Goal: Task Accomplishment & Management: Manage account settings

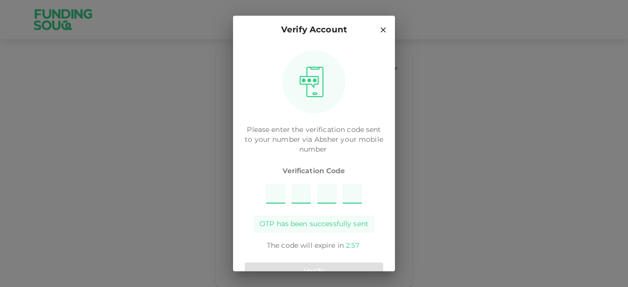
type input "8"
type input "3"
type input "4"
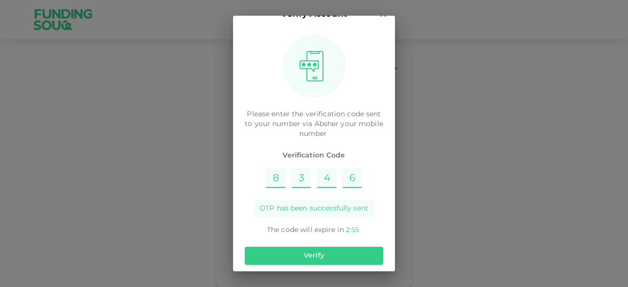
scroll to position [23, 0]
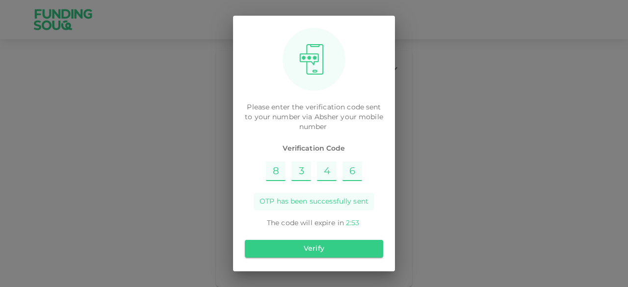
type input "6"
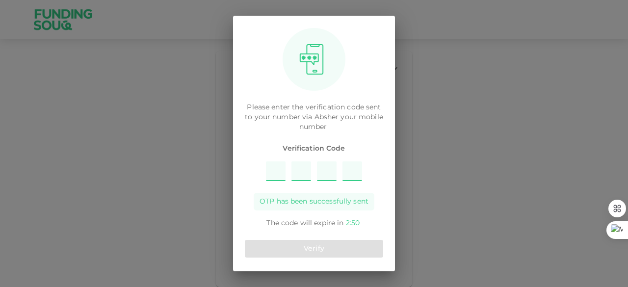
type input "8"
type input "4"
type input "3"
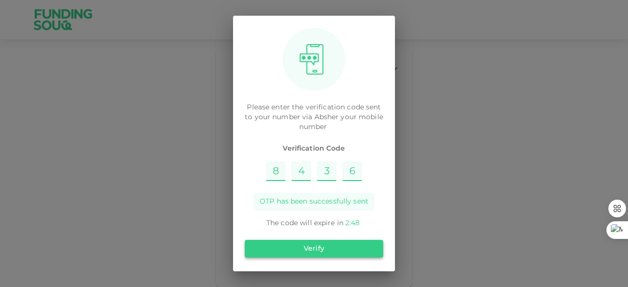
type input "6"
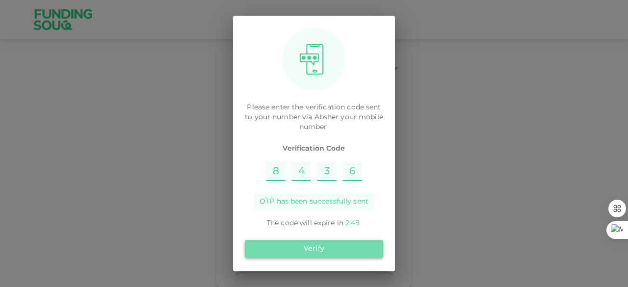
click at [323, 244] on button "Verify" at bounding box center [314, 249] width 138 height 18
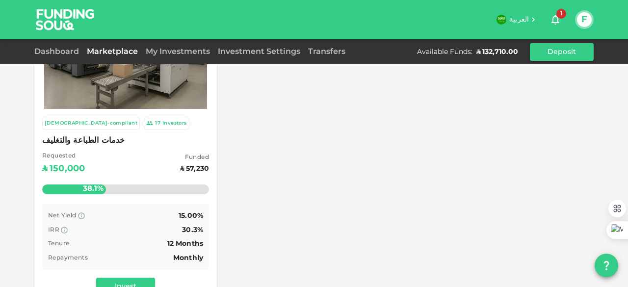
scroll to position [98, 0]
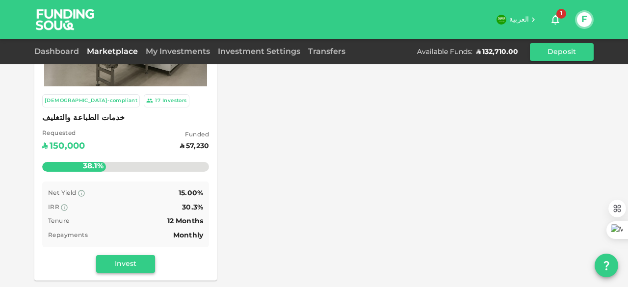
click at [132, 266] on button "Invest" at bounding box center [125, 264] width 59 height 18
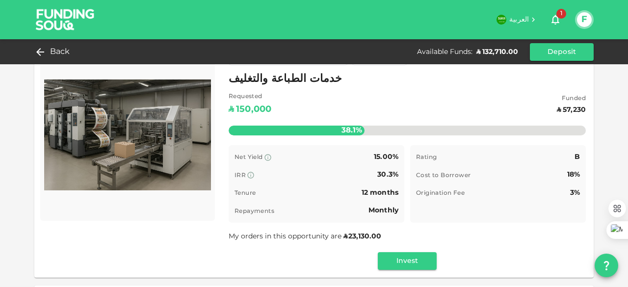
scroll to position [49, 0]
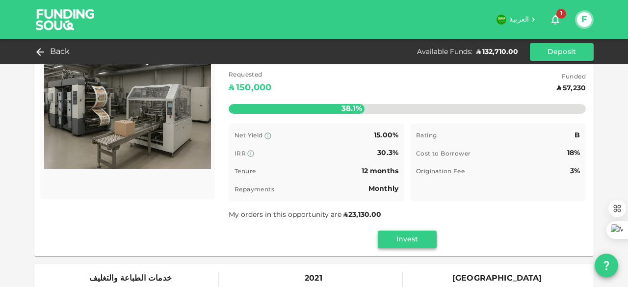
click at [403, 240] on button "Invest" at bounding box center [407, 240] width 59 height 18
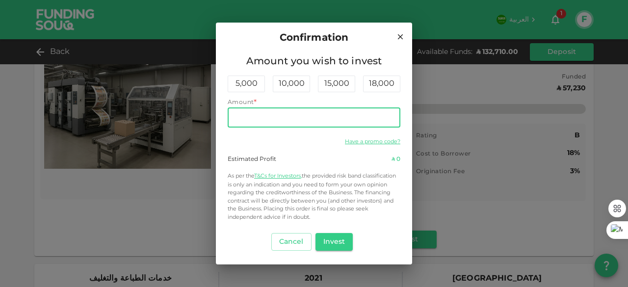
click at [351, 119] on input "Amount" at bounding box center [314, 118] width 173 height 20
type input "50,000"
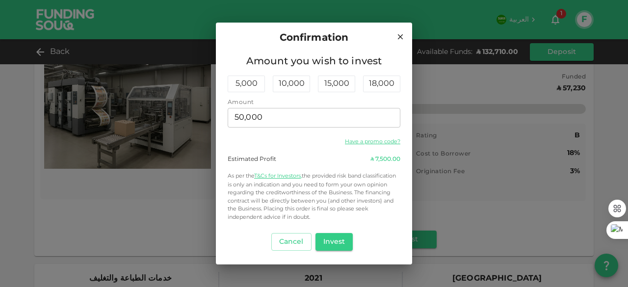
click at [343, 163] on div "Estimated Profit ʢ 7,500.00" at bounding box center [314, 159] width 173 height 9
click at [334, 242] on button "Invest" at bounding box center [334, 242] width 38 height 18
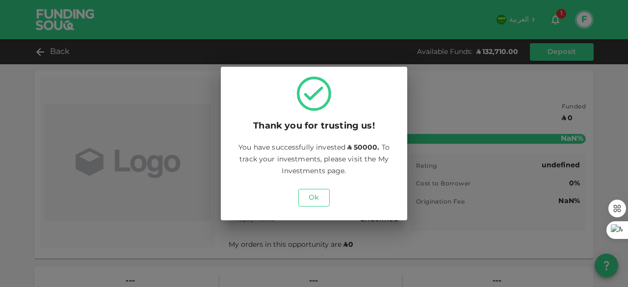
click at [319, 196] on button "Ok" at bounding box center [313, 198] width 31 height 18
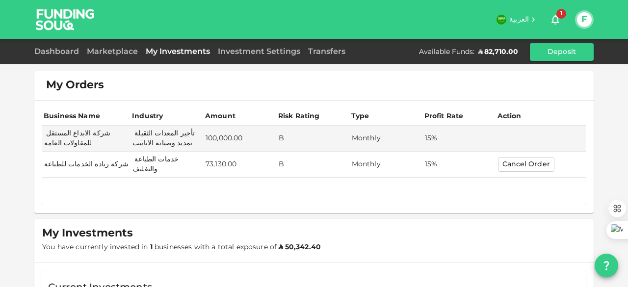
click at [559, 18] on span "1" at bounding box center [556, 20] width 12 height 12
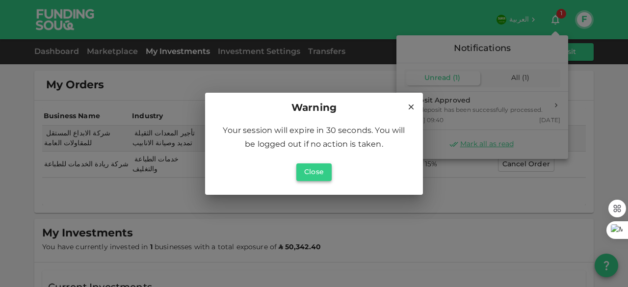
click at [308, 176] on button "Close" at bounding box center [313, 172] width 35 height 18
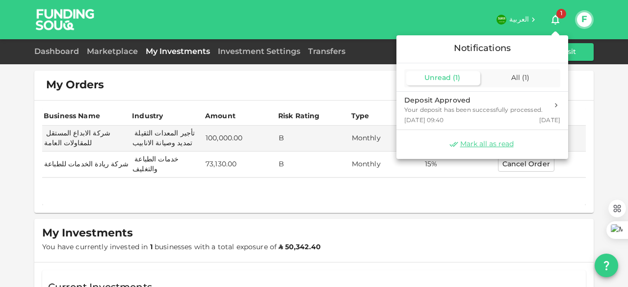
click at [601, 110] on div at bounding box center [314, 143] width 628 height 287
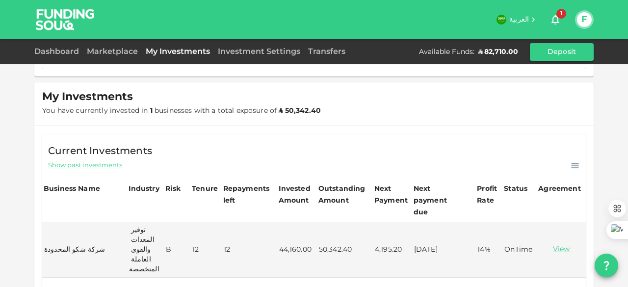
scroll to position [147, 0]
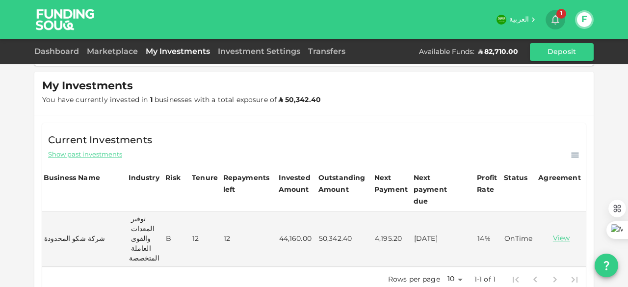
click at [556, 25] on icon "button" at bounding box center [556, 20] width 12 height 12
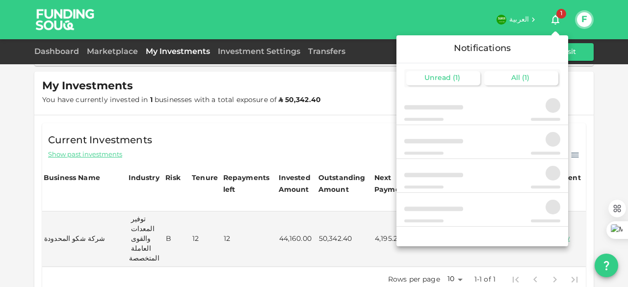
click at [534, 82] on div "All ( 1 )" at bounding box center [521, 78] width 74 height 14
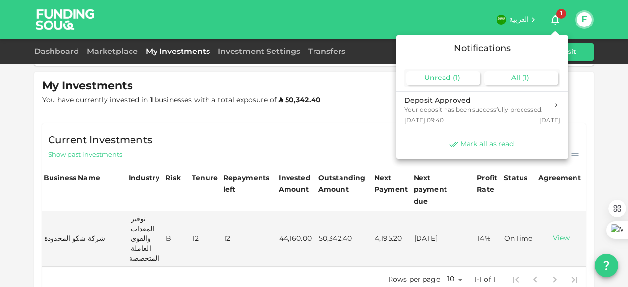
click at [467, 77] on div "Unread ( 1 )" at bounding box center [443, 78] width 74 height 14
click at [493, 77] on div "All ( 1 )" at bounding box center [521, 78] width 74 height 14
click at [458, 79] on span "( 1 )" at bounding box center [456, 78] width 7 height 7
click at [607, 105] on div at bounding box center [314, 143] width 628 height 287
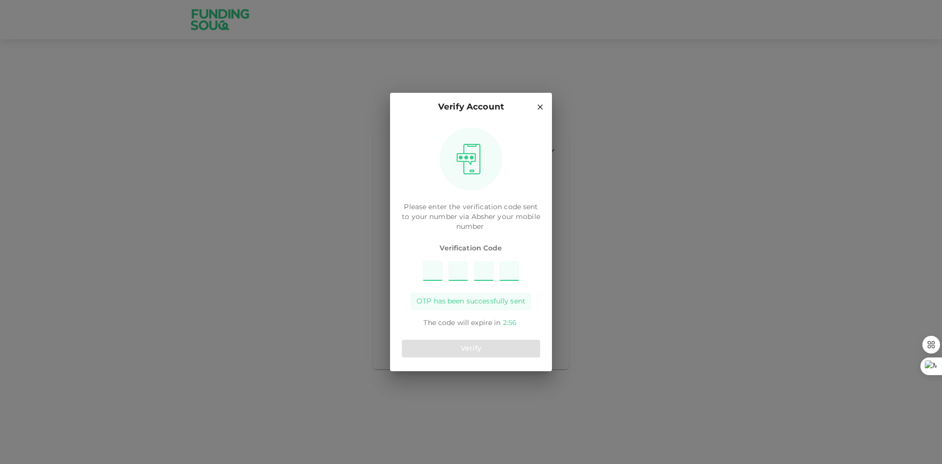
type input "6"
type input "2"
type input "5"
type input "3"
click at [474, 344] on button "Verify" at bounding box center [471, 349] width 138 height 18
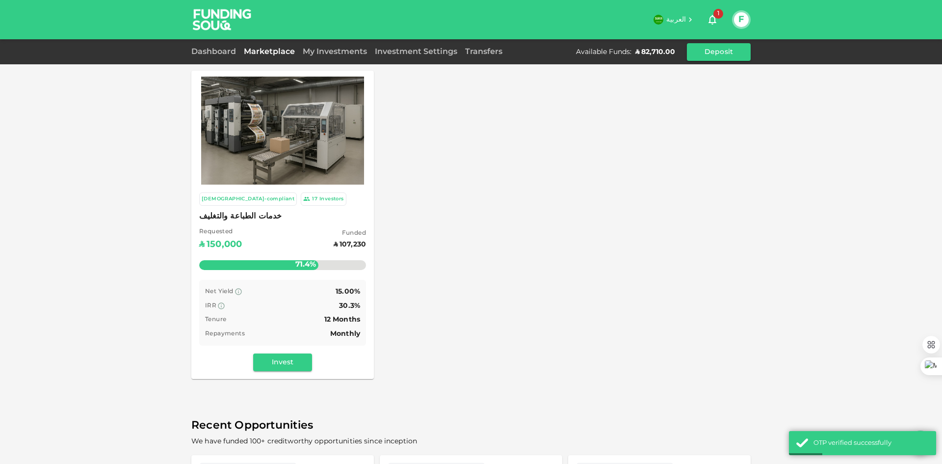
drag, startPoint x: 474, startPoint y: 344, endPoint x: 132, endPoint y: 262, distance: 351.9
click at [132, 262] on div "Sharia-compliant 17 Investors خدمات الطباعة والتغليف Requested ʢ 150,000 Funded…" at bounding box center [471, 326] width 942 height 652
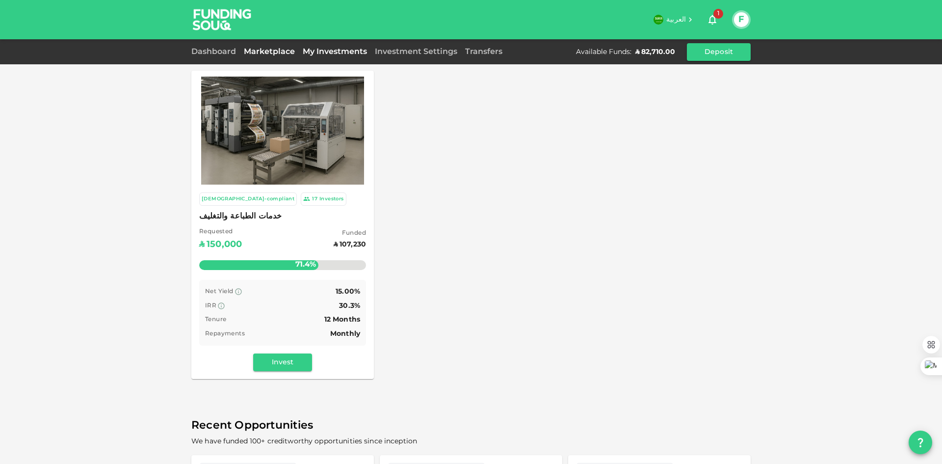
click at [343, 50] on link "My Investments" at bounding box center [335, 51] width 72 height 7
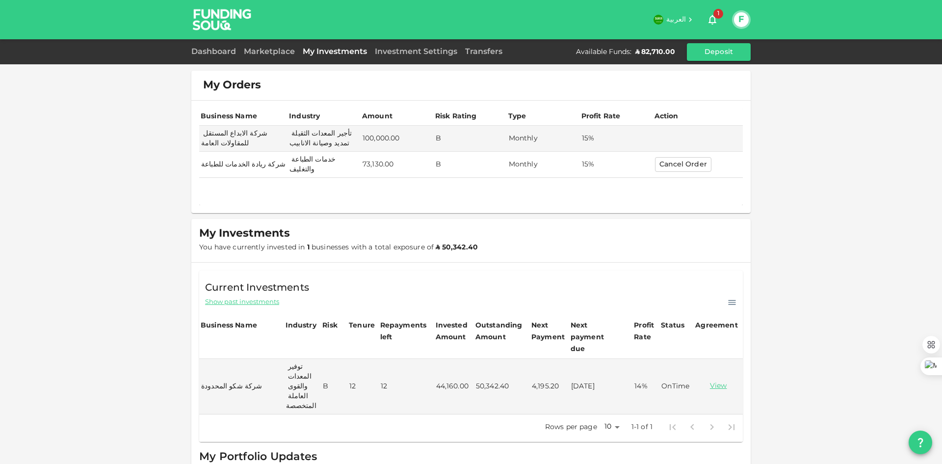
click at [365, 161] on td "73,130.00" at bounding box center [397, 165] width 73 height 26
click at [367, 162] on td "73,130.00" at bounding box center [397, 165] width 73 height 26
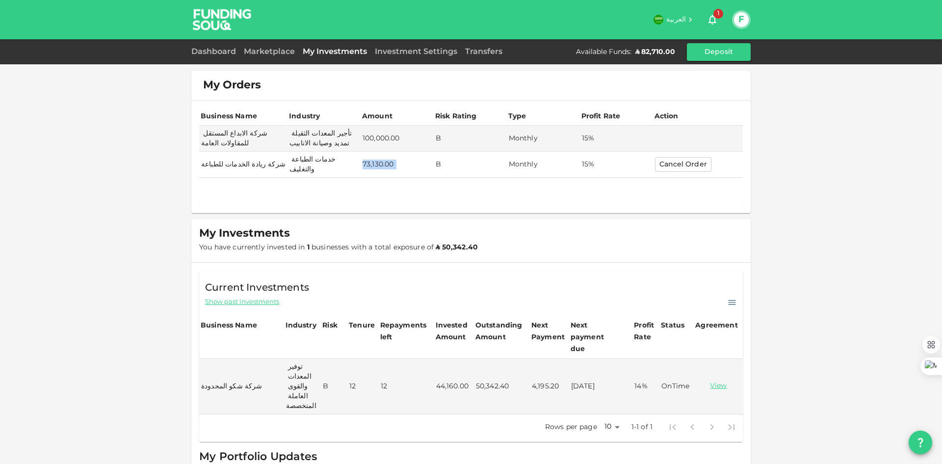
click at [365, 162] on td "73,130.00" at bounding box center [397, 165] width 73 height 26
click at [769, 250] on div "My Orders Business Name Industry Amount Risk Rating Type Profit Rate Action شرك…" at bounding box center [471, 273] width 942 height 547
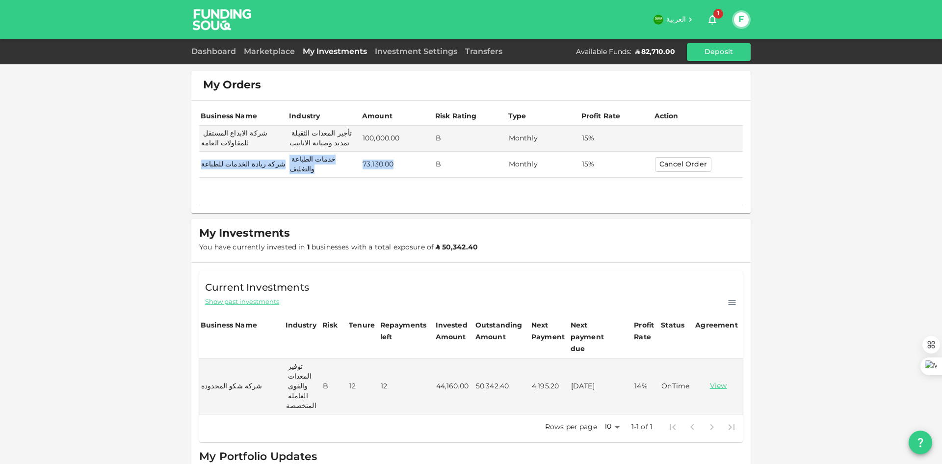
drag, startPoint x: 197, startPoint y: 164, endPoint x: 405, endPoint y: 170, distance: 208.1
click at [405, 170] on tr "شركة ريادة الخدمات للطباعة خدمات الطباعة والتغليف 73,130.00 B Monthly 15% Cance…" at bounding box center [471, 165] width 544 height 26
click at [374, 167] on td "73,130.00" at bounding box center [397, 165] width 73 height 26
click at [376, 163] on td "73,130.00" at bounding box center [397, 165] width 73 height 26
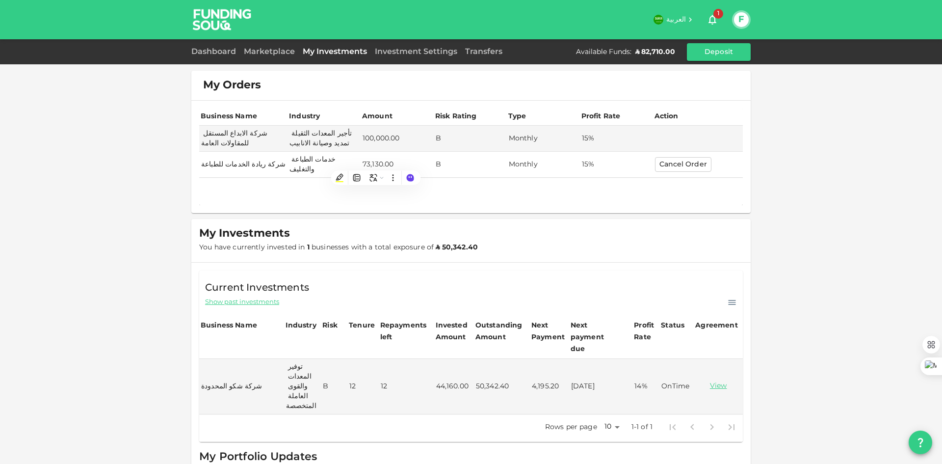
click at [138, 207] on div "My Orders Business Name Industry Amount Risk Rating Type Profit Rate Action شرك…" at bounding box center [471, 273] width 942 height 547
click at [160, 201] on div "My Orders Business Name Industry Amount Risk Rating Type Profit Rate Action شرك…" at bounding box center [471, 273] width 942 height 547
click at [671, 165] on button "Cancel Order" at bounding box center [683, 164] width 56 height 15
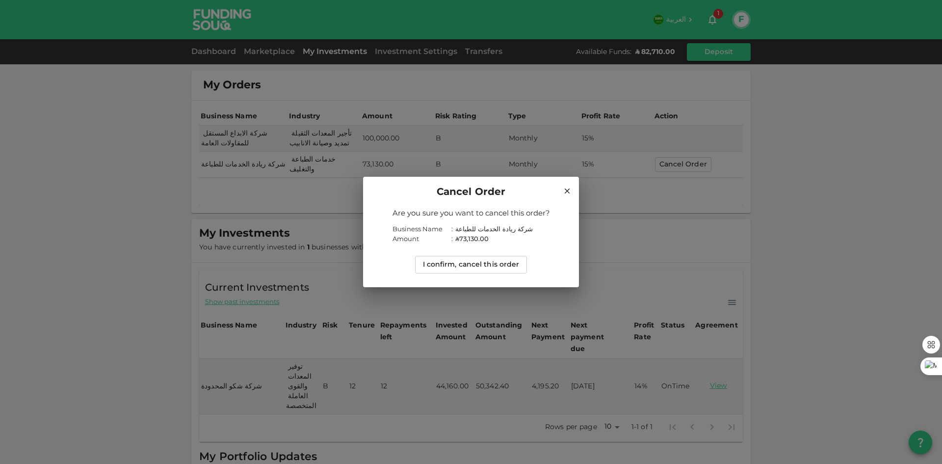
click at [500, 269] on button "I confirm, cancel this order" at bounding box center [471, 265] width 112 height 18
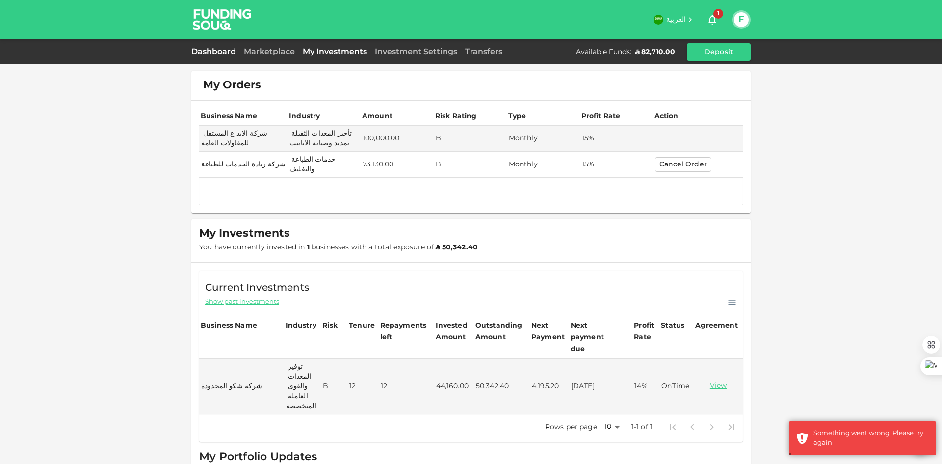
click at [223, 52] on link "Dashboard" at bounding box center [215, 51] width 49 height 7
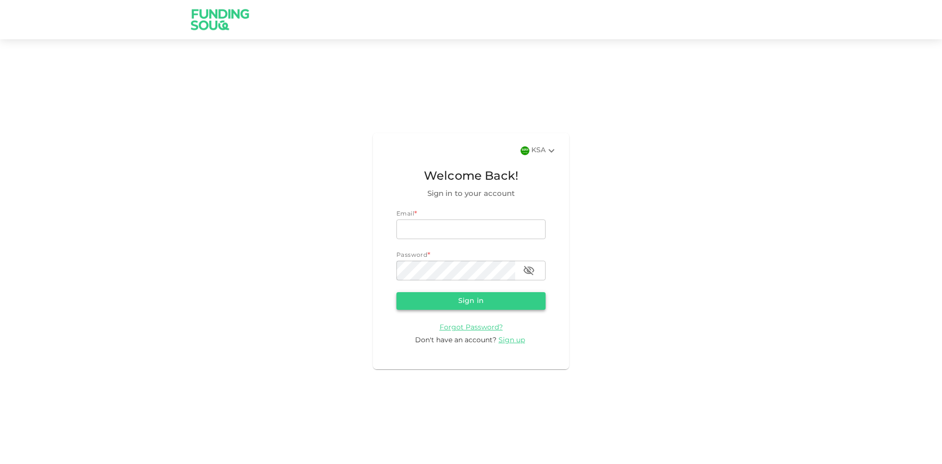
type input "[EMAIL_ADDRESS][DOMAIN_NAME]"
click at [468, 304] on button "Sign in" at bounding box center [470, 301] width 149 height 18
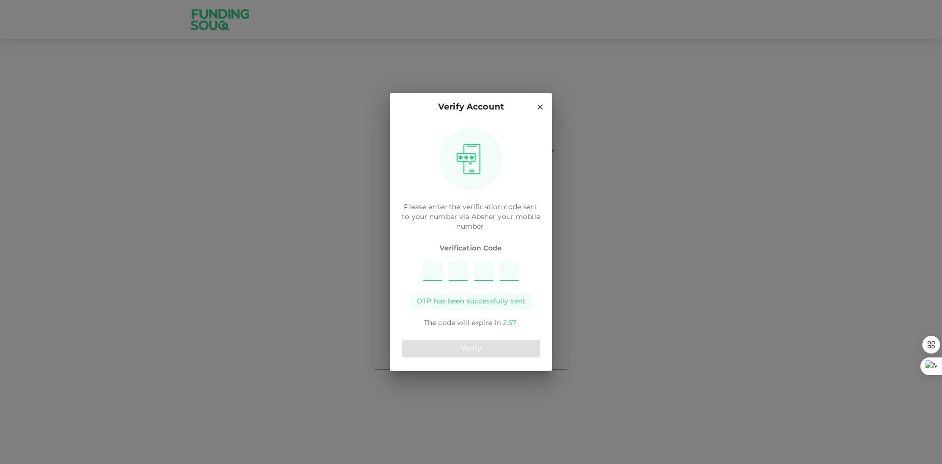
type input "8"
type input "9"
type input "5"
type input "3"
click at [472, 349] on button "Verify" at bounding box center [471, 349] width 138 height 18
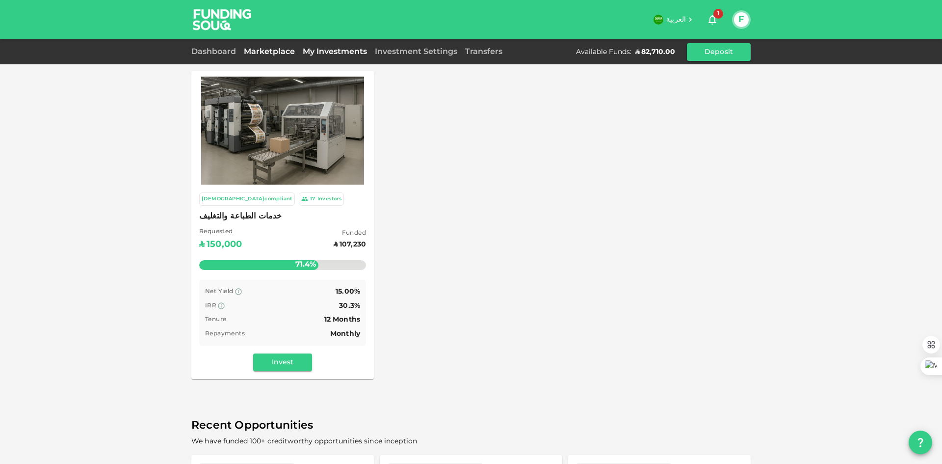
click at [324, 53] on link "My Investments" at bounding box center [335, 51] width 72 height 7
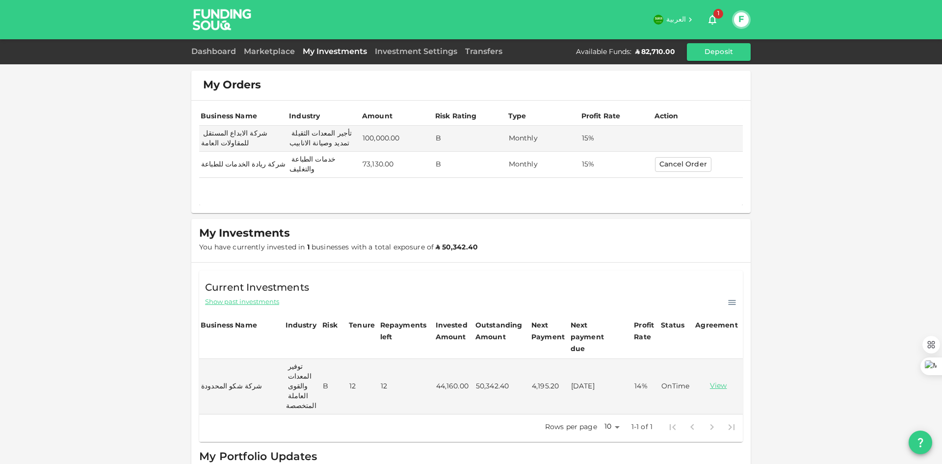
click at [153, 217] on div "My Orders Business Name Industry Amount Risk Rating Type Profit Rate Action شرك…" at bounding box center [471, 273] width 942 height 547
click at [661, 158] on button "Cancel Order" at bounding box center [683, 164] width 56 height 15
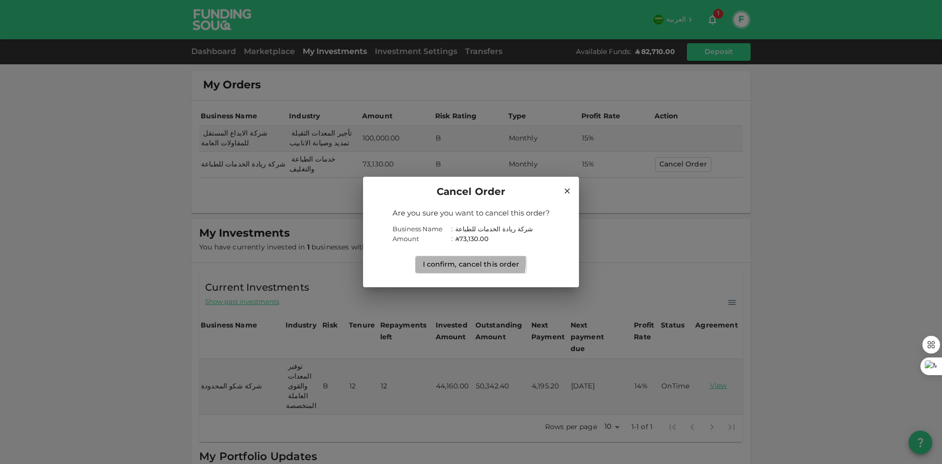
click at [466, 262] on button "I confirm, cancel this order" at bounding box center [471, 265] width 112 height 18
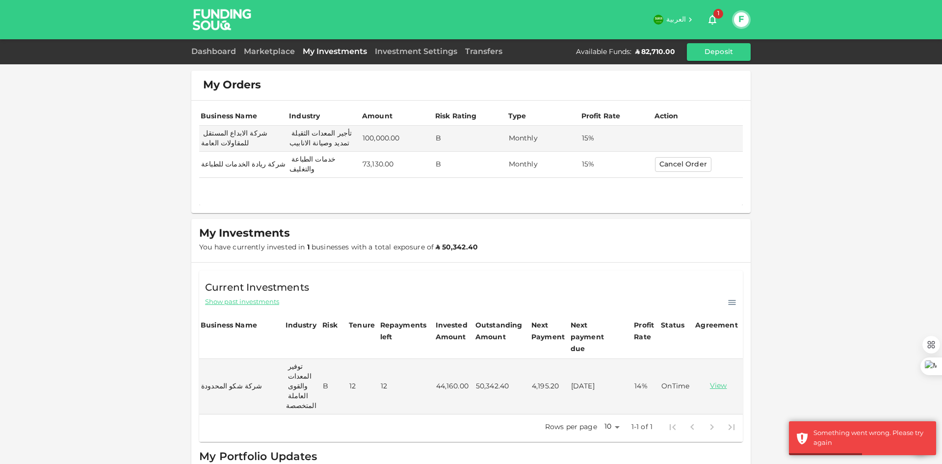
click at [813, 305] on div "My Orders Business Name Industry Amount Risk Rating Type Profit Rate Action شرك…" at bounding box center [471, 273] width 942 height 547
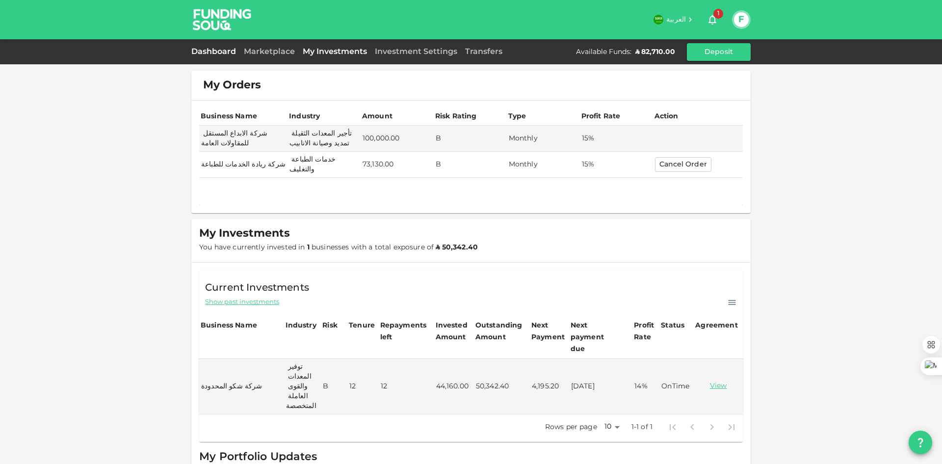
click at [202, 52] on link "Dashboard" at bounding box center [215, 51] width 49 height 7
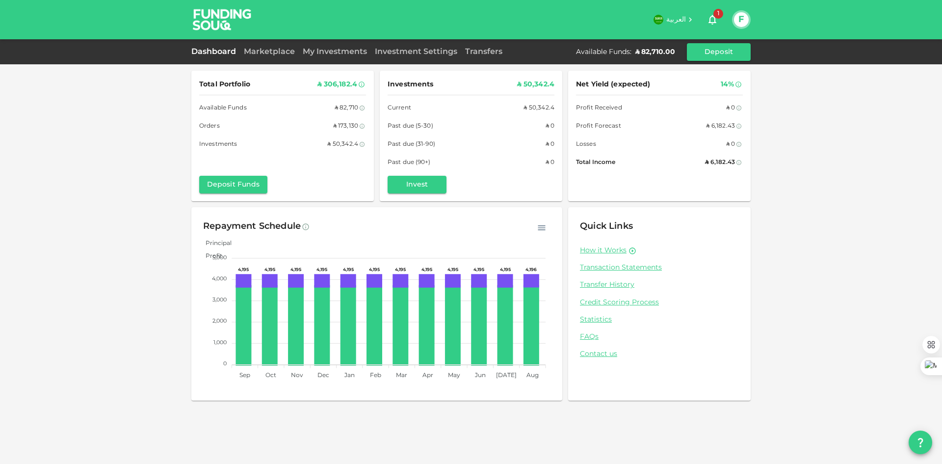
click at [301, 418] on div "Total Portfolio ʢ 306,182.4 Available Funds ʢ 82,710 Orders ʢ 173,130 Investmen…" at bounding box center [471, 232] width 942 height 464
click at [260, 57] on div "Marketplace" at bounding box center [269, 52] width 59 height 12
click at [261, 52] on link "Marketplace" at bounding box center [269, 51] width 59 height 7
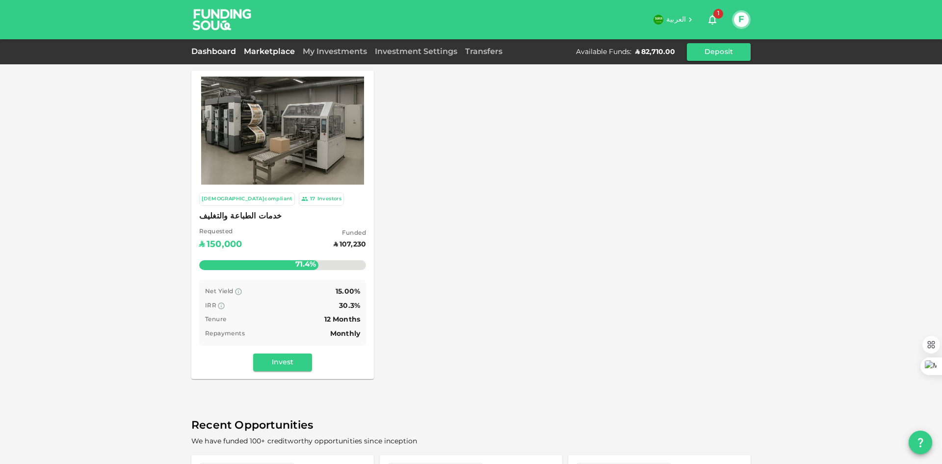
click at [223, 53] on link "Dashboard" at bounding box center [215, 51] width 49 height 7
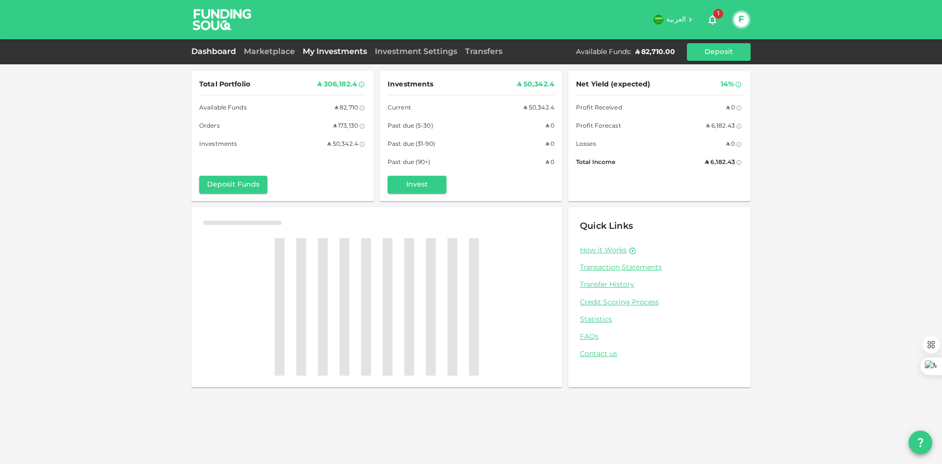
click at [322, 50] on link "My Investments" at bounding box center [335, 51] width 72 height 7
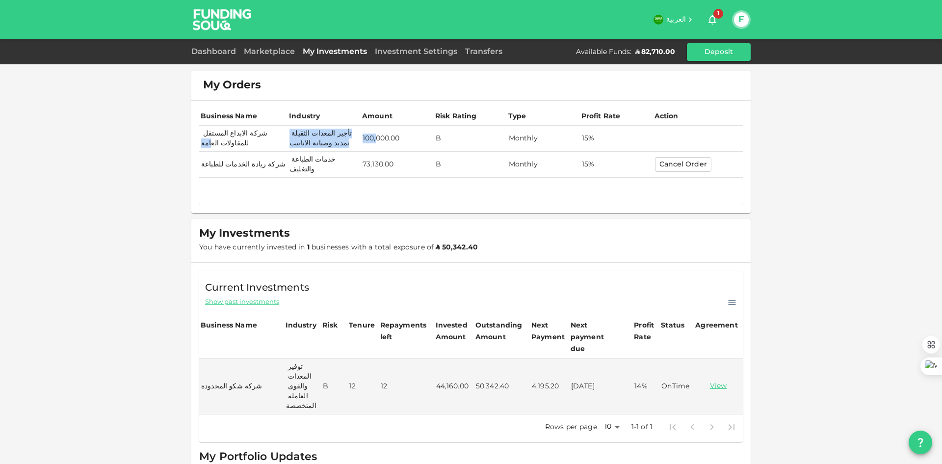
drag, startPoint x: 204, startPoint y: 135, endPoint x: 373, endPoint y: 133, distance: 169.3
click at [373, 133] on tr "شركة الابداع المستقل للمقاولات العامة تأجير المعدات الثقيلة تمديد وصيانة الاناب…" at bounding box center [471, 139] width 544 height 26
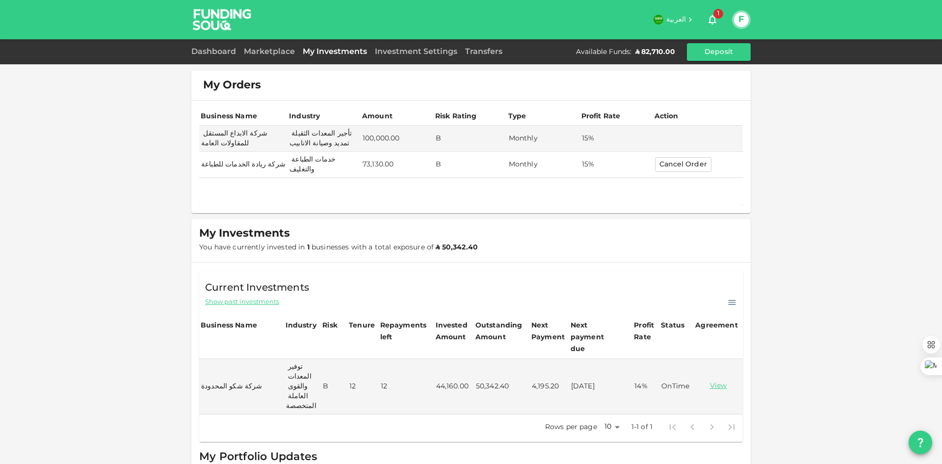
click at [191, 301] on div "Current Investments Show past investments Business Name Industry Risk Tenure Re…" at bounding box center [470, 401] width 559 height 278
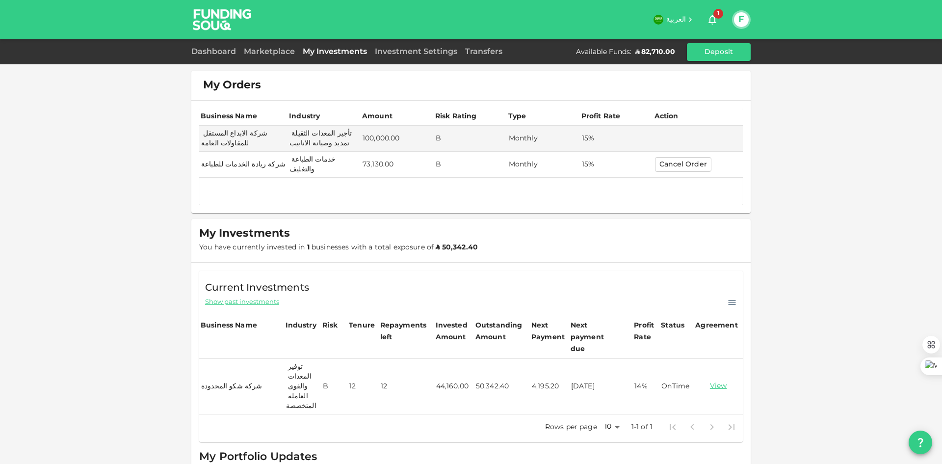
click at [442, 361] on td "44,160.00" at bounding box center [454, 386] width 40 height 55
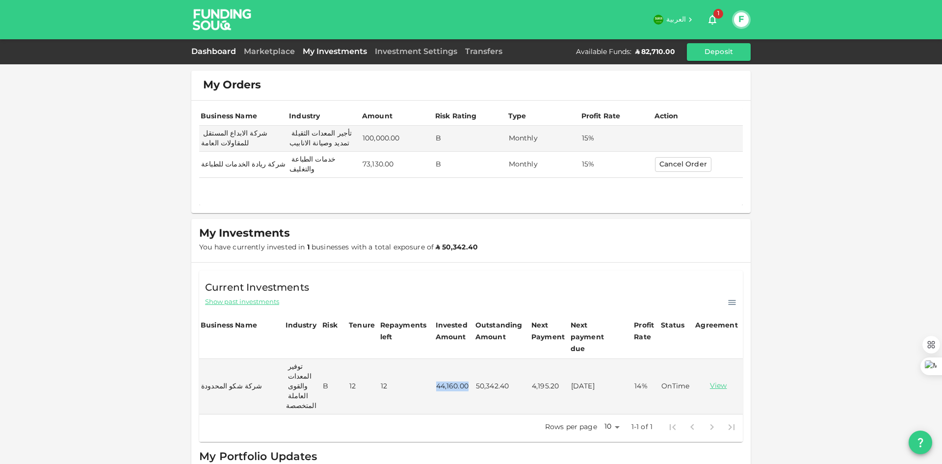
click at [215, 50] on link "Dashboard" at bounding box center [215, 51] width 49 height 7
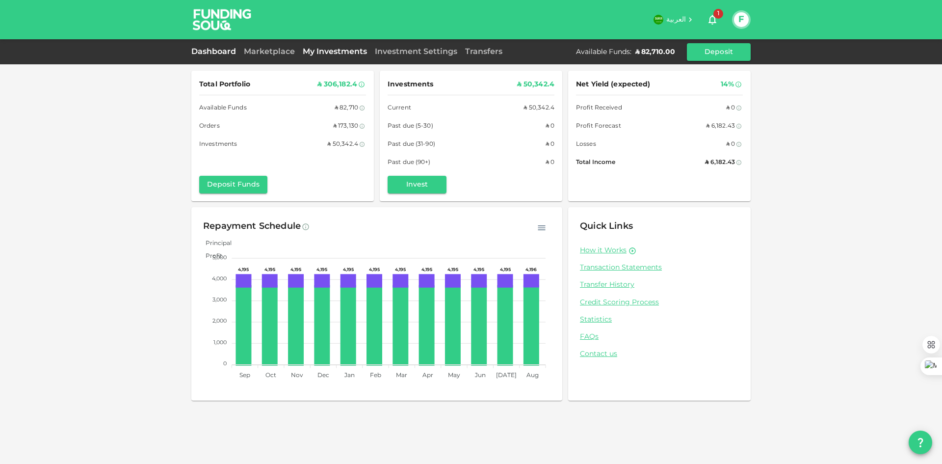
click at [307, 51] on link "My Investments" at bounding box center [335, 51] width 72 height 7
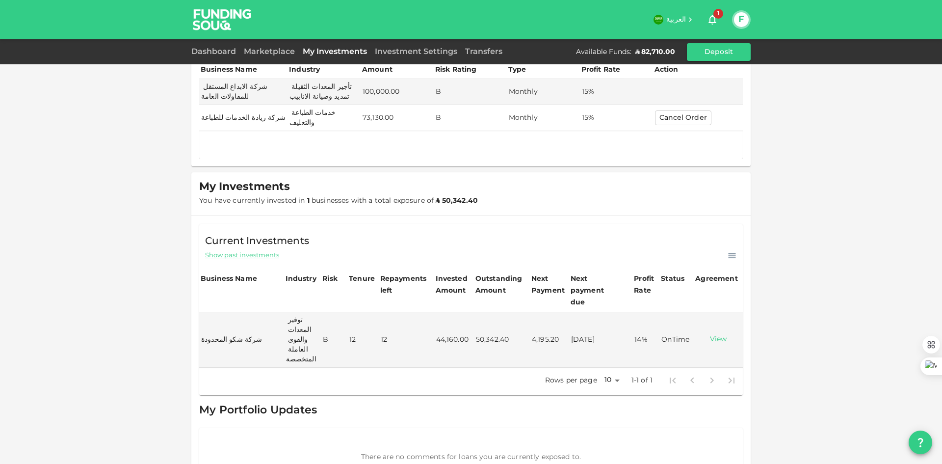
scroll to position [47, 0]
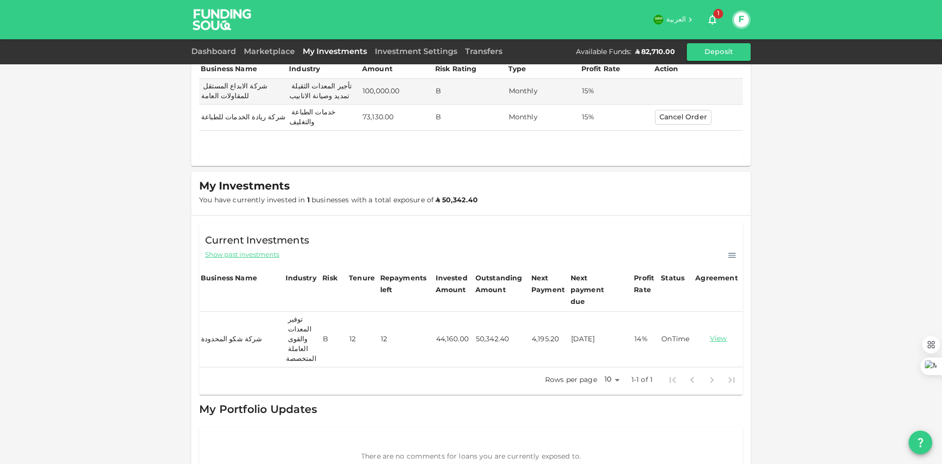
click at [442, 313] on td "44,160.00" at bounding box center [454, 339] width 40 height 55
click at [483, 312] on td "50,342.40" at bounding box center [502, 339] width 56 height 55
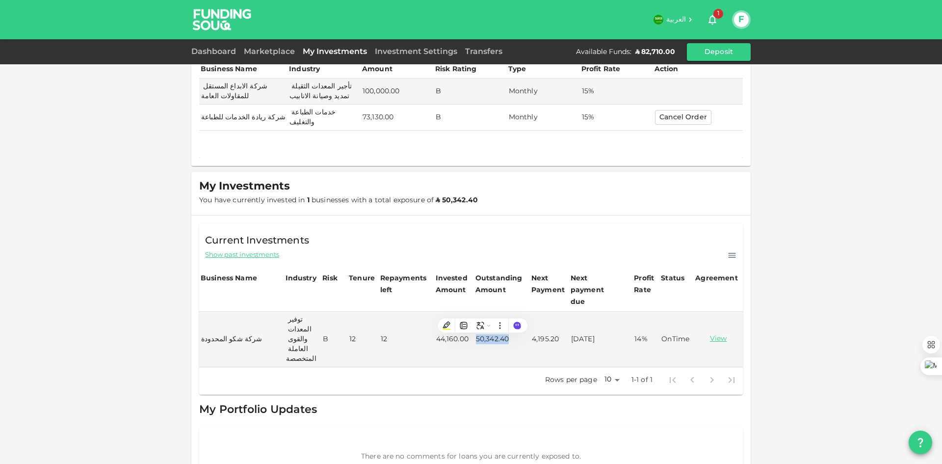
click at [482, 195] on div "My Investments You have currently invested in 1 businesses with a total exposur…" at bounding box center [470, 193] width 559 height 43
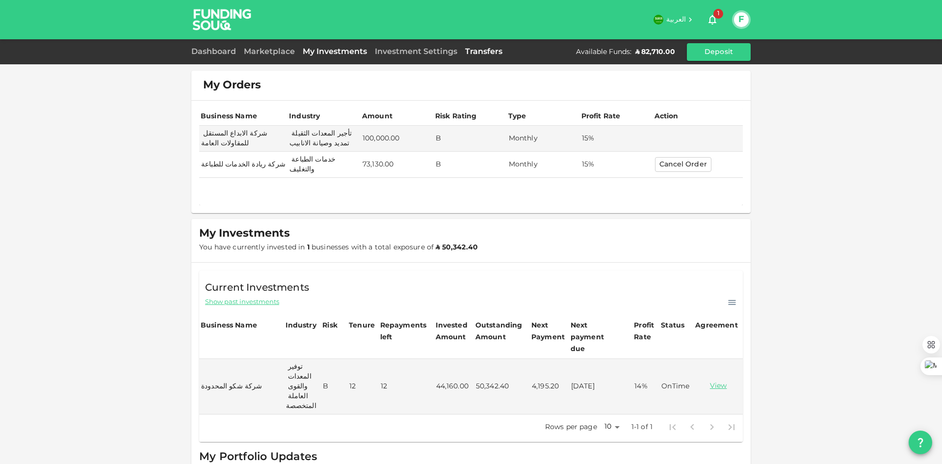
click at [492, 54] on link "Transfers" at bounding box center [483, 51] width 45 height 7
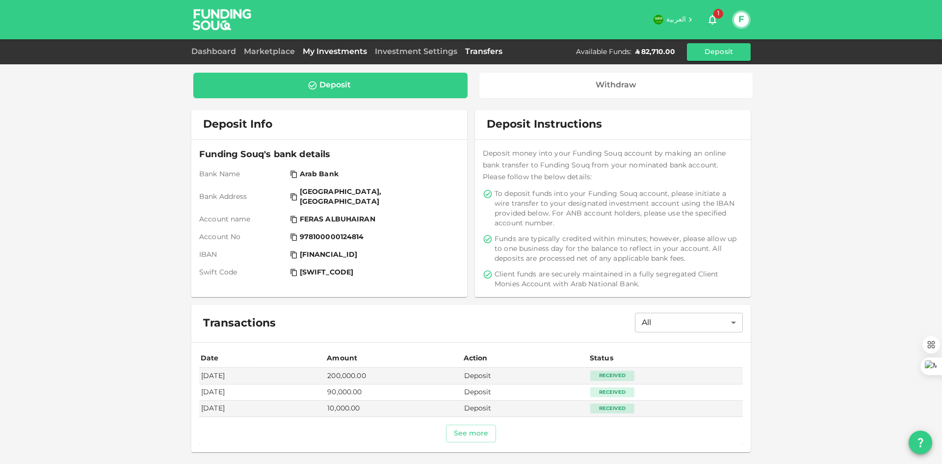
click at [310, 52] on link "My Investments" at bounding box center [335, 51] width 72 height 7
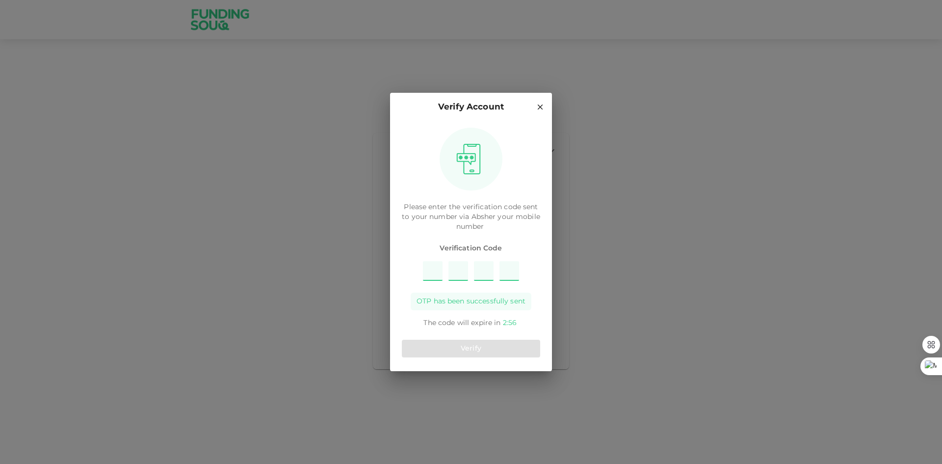
type input "5"
type input "9"
type input "1"
type input "7"
click at [455, 344] on button "Verify" at bounding box center [471, 349] width 138 height 18
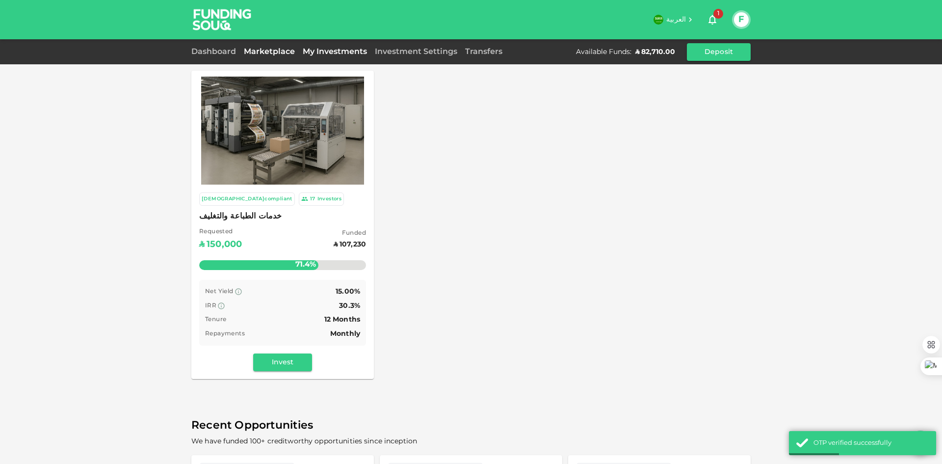
click at [331, 54] on link "My Investments" at bounding box center [335, 51] width 72 height 7
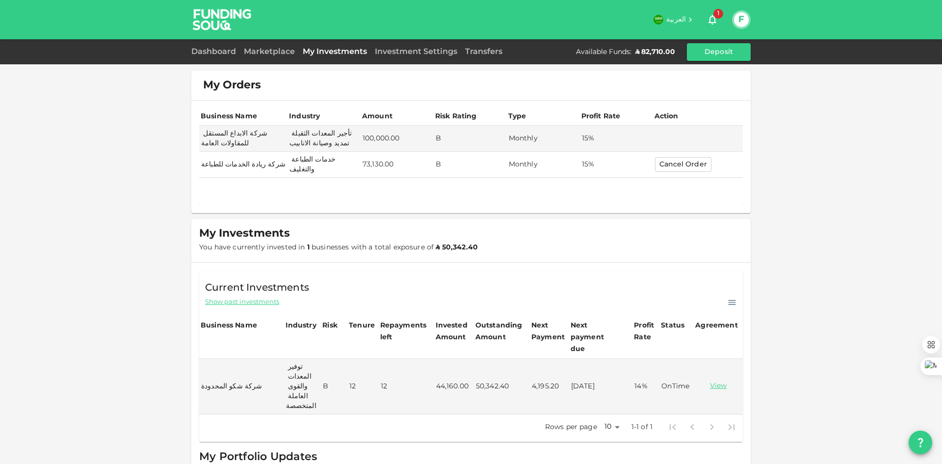
click at [228, 300] on span "Show past investments" at bounding box center [242, 301] width 74 height 9
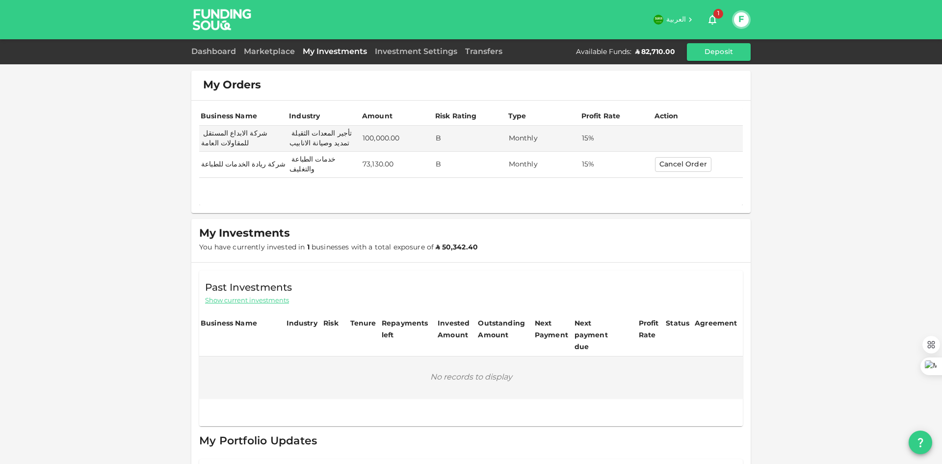
scroll to position [49, 0]
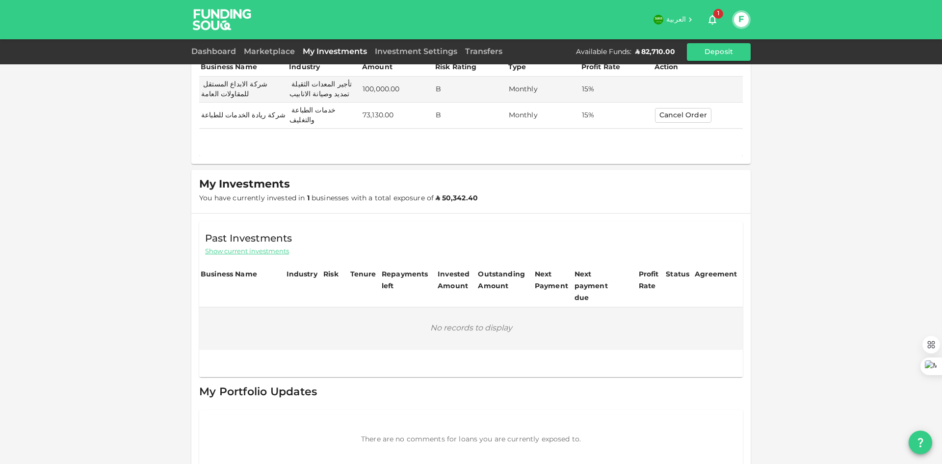
click at [258, 247] on span "Show current investments" at bounding box center [247, 251] width 84 height 9
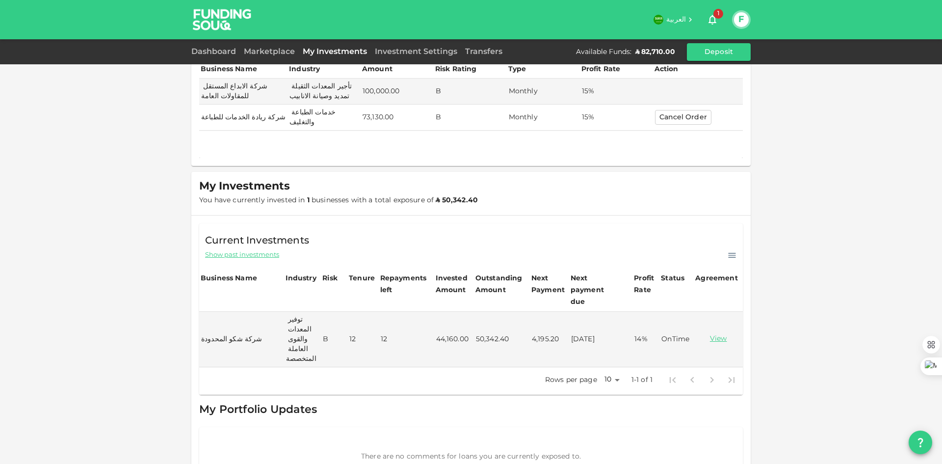
scroll to position [0, 0]
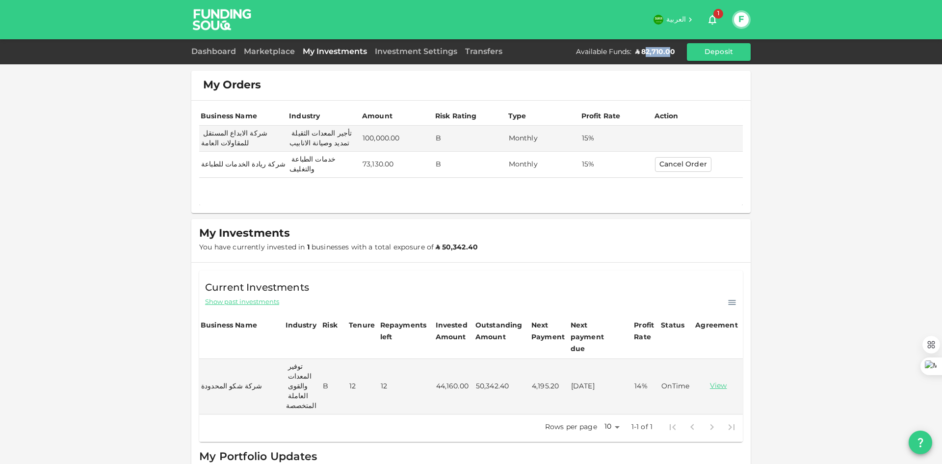
drag, startPoint x: 645, startPoint y: 51, endPoint x: 673, endPoint y: 51, distance: 28.0
click at [673, 51] on div "ʢ 82,710.00" at bounding box center [655, 52] width 40 height 10
drag, startPoint x: 675, startPoint y: 50, endPoint x: 587, endPoint y: 76, distance: 91.0
click at [638, 51] on div "ʢ 82,710.00" at bounding box center [655, 52] width 40 height 10
click at [377, 157] on td "73,130.00" at bounding box center [397, 165] width 73 height 26
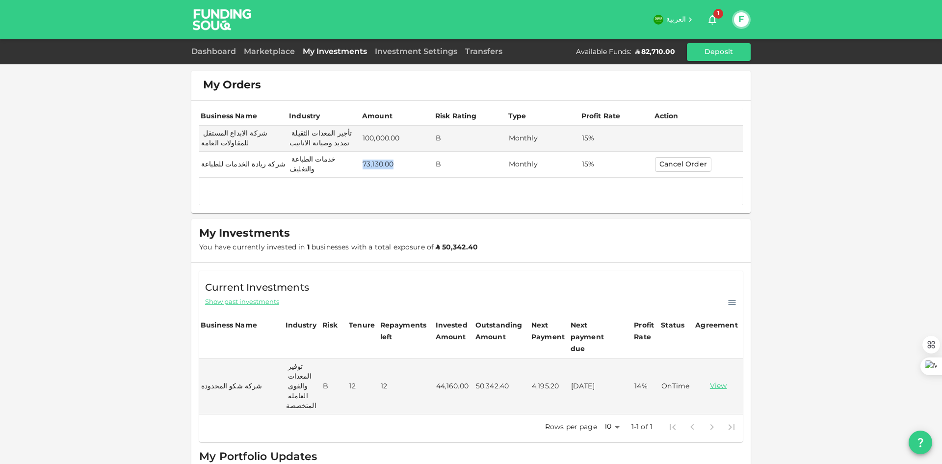
click at [377, 157] on td "73,130.00" at bounding box center [397, 165] width 73 height 26
click at [135, 205] on div "My Orders Business Name Industry Amount Risk Rating Type Profit Rate Action شرك…" at bounding box center [471, 273] width 942 height 547
click at [142, 198] on div "My Orders Business Name Industry Amount Risk Rating Type Profit Rate Action شرك…" at bounding box center [471, 273] width 942 height 547
click at [227, 52] on link "Dashboard" at bounding box center [215, 51] width 49 height 7
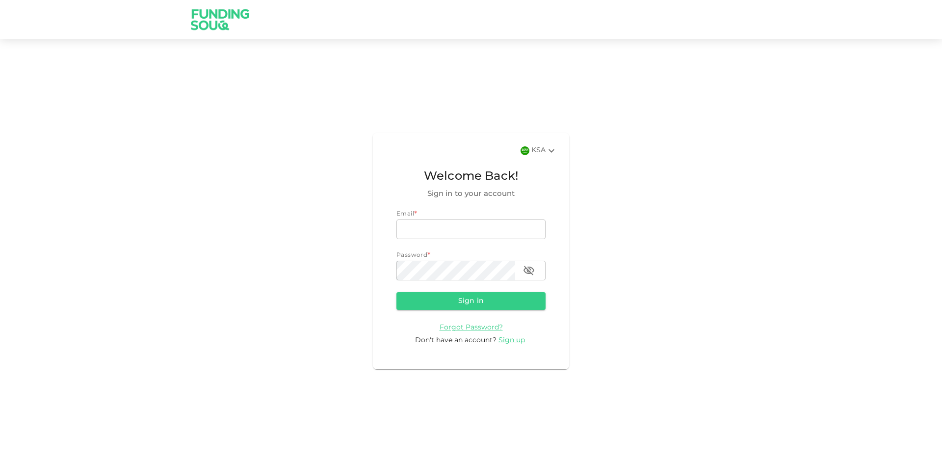
type input "[EMAIL_ADDRESS][DOMAIN_NAME]"
click at [478, 299] on button "Sign in" at bounding box center [470, 301] width 149 height 18
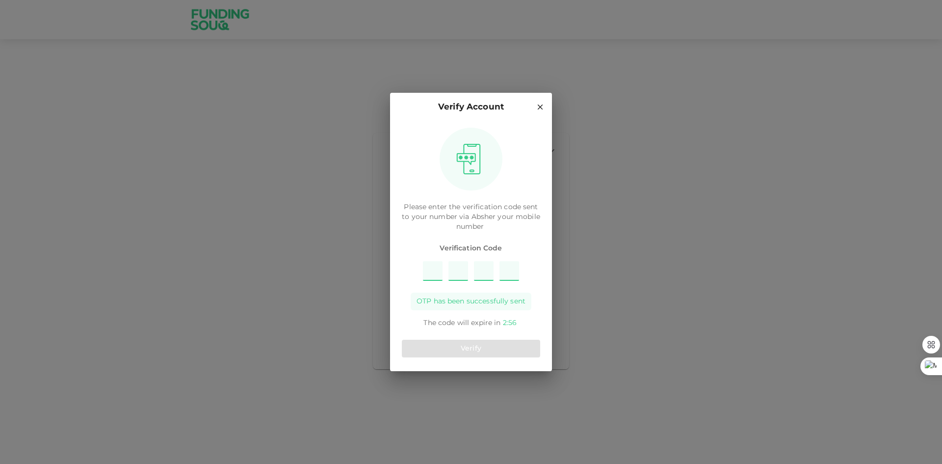
type input "1"
type input "4"
type input "8"
type input "3"
click at [487, 349] on button "Verify" at bounding box center [471, 349] width 138 height 18
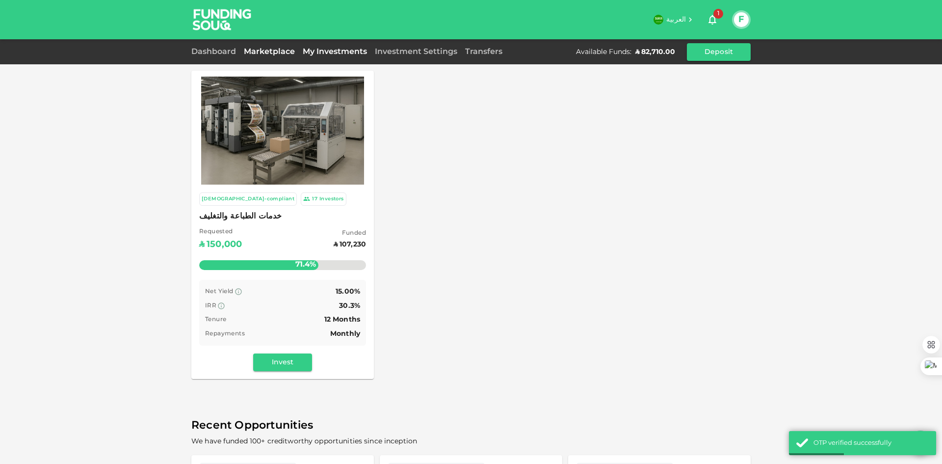
click at [332, 52] on link "My Investments" at bounding box center [335, 51] width 72 height 7
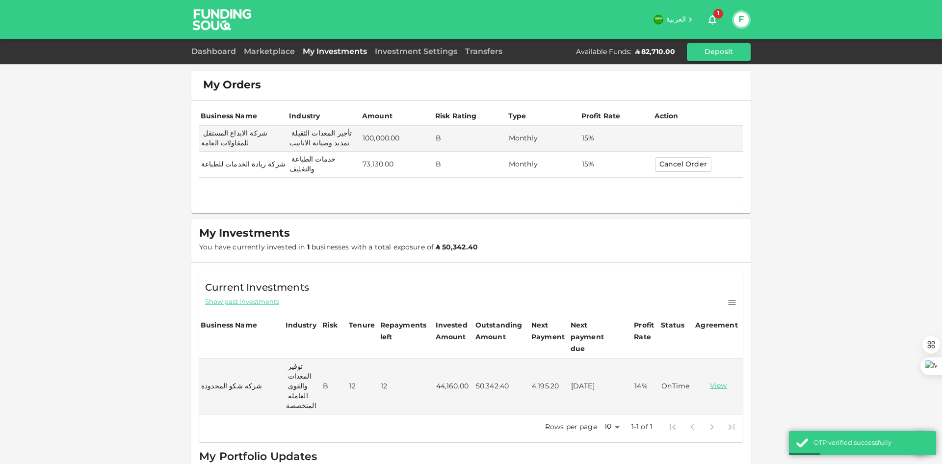
scroll to position [47, 0]
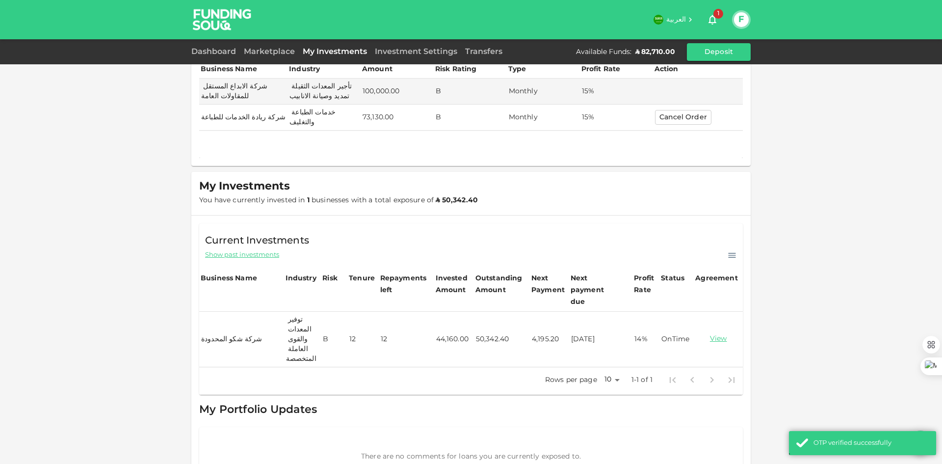
click at [534, 312] on td "4,195.20" at bounding box center [549, 339] width 39 height 55
click at [534, 313] on td "4,195.20" at bounding box center [549, 339] width 39 height 55
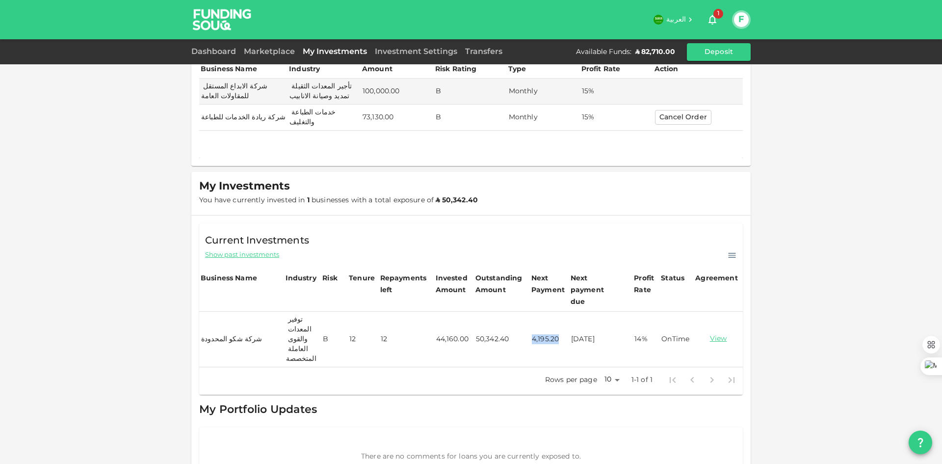
click at [534, 313] on td "4,195.20" at bounding box center [549, 339] width 39 height 55
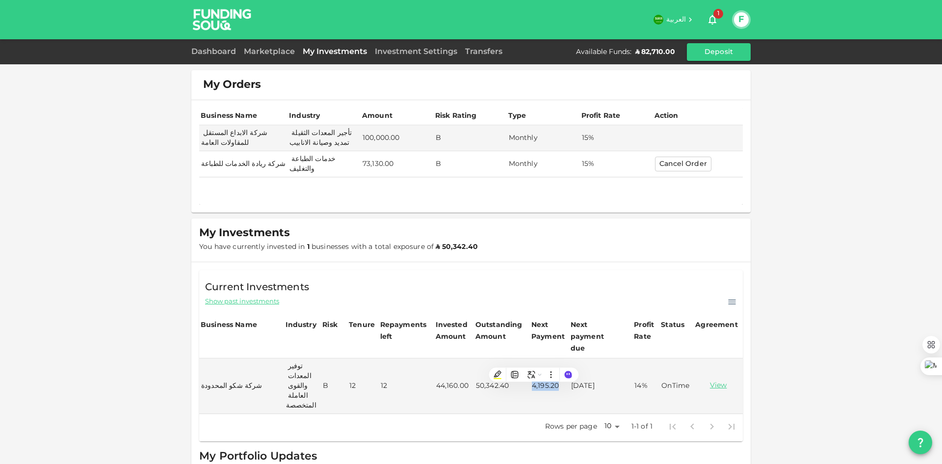
scroll to position [0, 0]
